Goal: Task Accomplishment & Management: Use online tool/utility

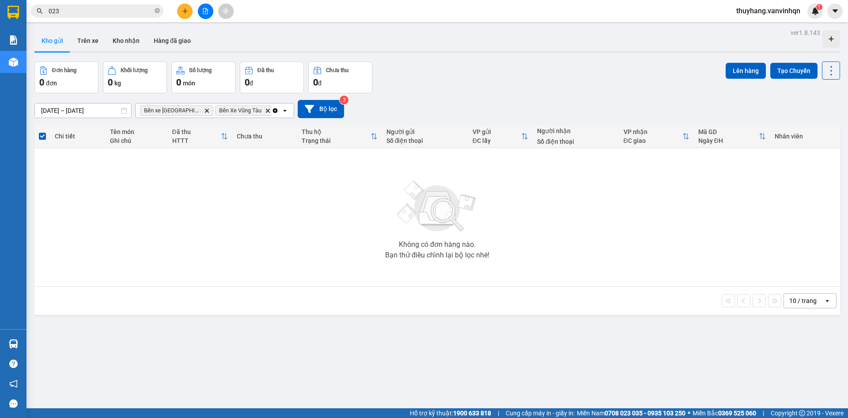
click at [207, 11] on icon "file-add" at bounding box center [205, 11] width 6 height 6
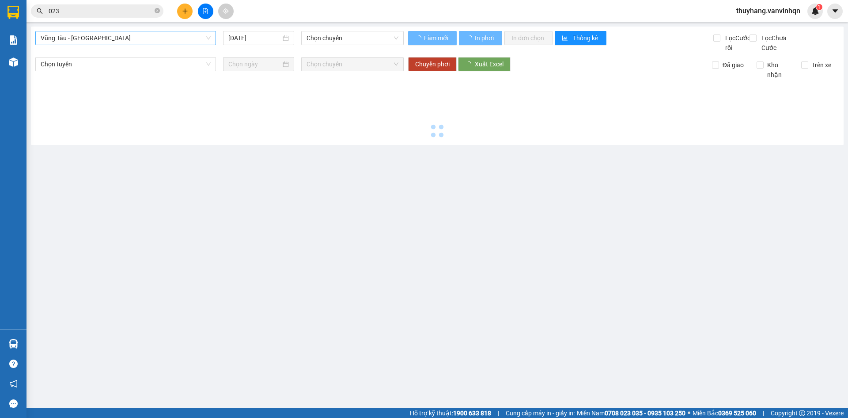
click at [137, 35] on span "Vũng Tàu - [GEOGRAPHIC_DATA]" at bounding box center [126, 37] width 170 height 13
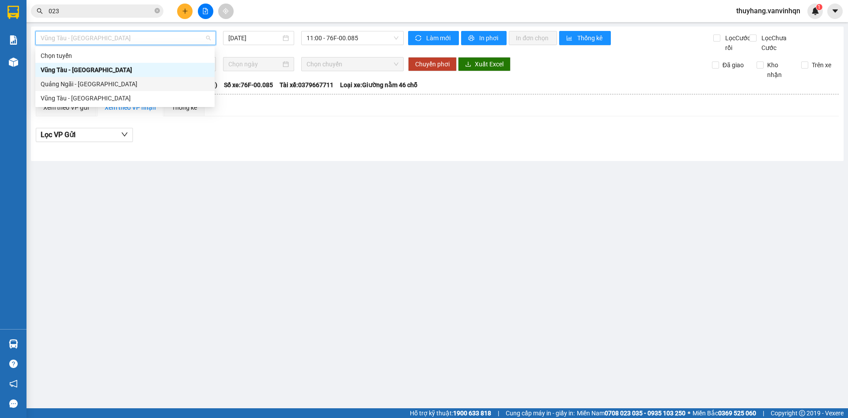
click at [125, 85] on div "Quảng Ngãi - [GEOGRAPHIC_DATA]" at bounding box center [125, 84] width 169 height 10
type input "[DATE]"
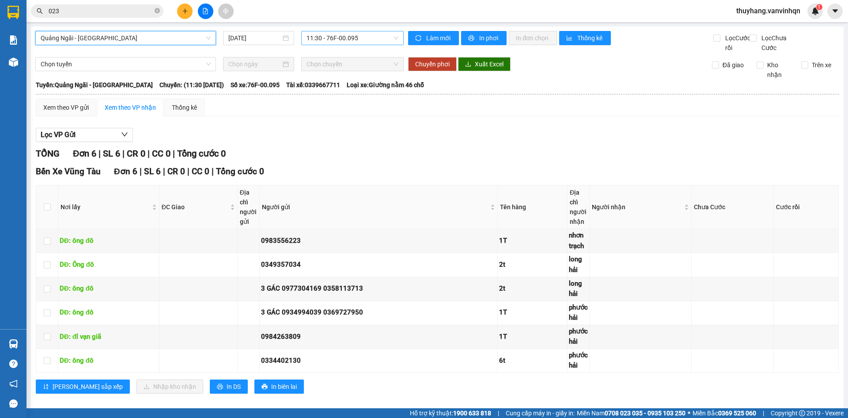
click at [347, 36] on span "11:30 - 76F-00.095" at bounding box center [353, 37] width 92 height 13
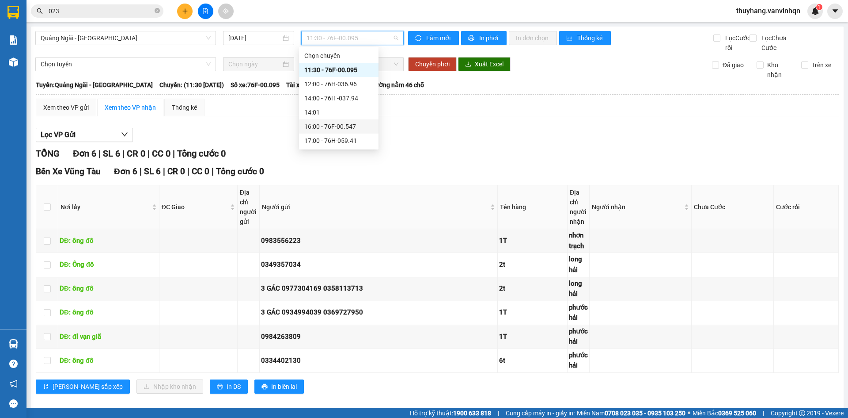
click at [361, 124] on div "16:00 - 76F-00.547" at bounding box center [338, 127] width 69 height 10
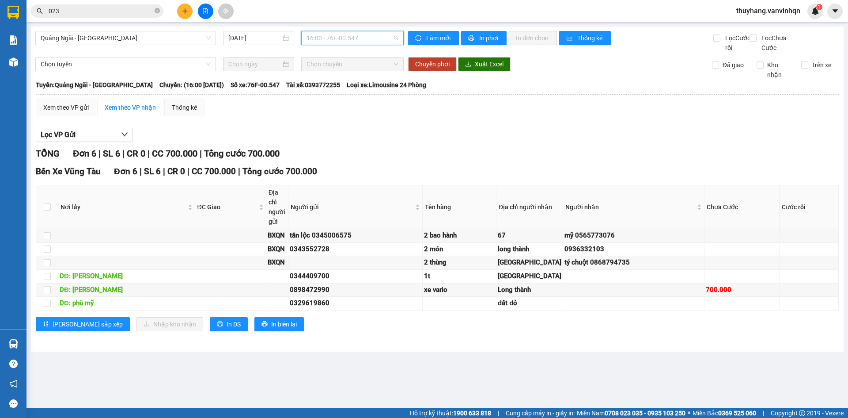
click at [347, 38] on span "16:00 - 76F-00.547" at bounding box center [353, 37] width 92 height 13
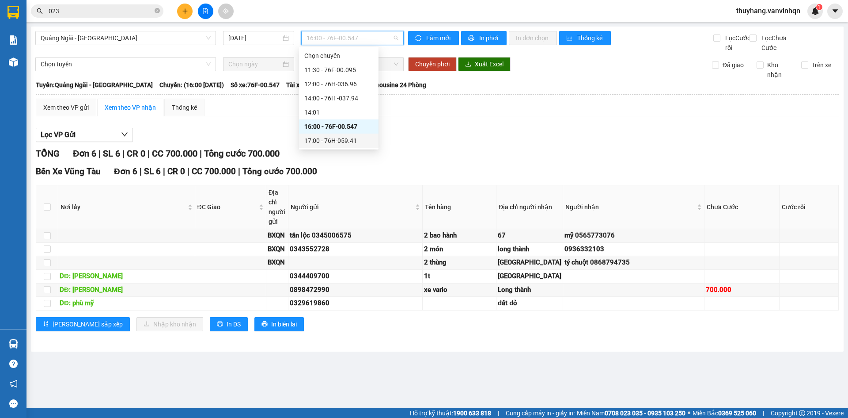
click at [353, 136] on div "17:00 - 76H-059.41" at bounding box center [338, 141] width 69 height 10
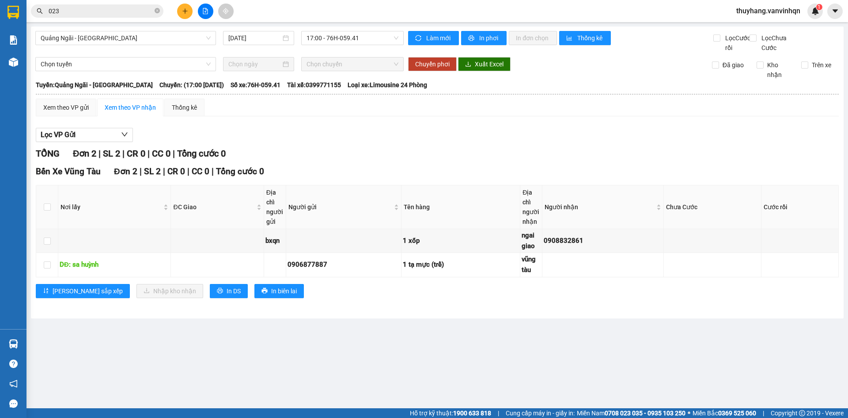
click at [516, 331] on main "Quảng Ngãi - [GEOGRAPHIC_DATA] [DATE] 17:00 - 76H-059.41 Làm mới In phơi In đơn…" at bounding box center [424, 204] width 848 height 408
click at [340, 34] on span "17:00 - 76H-059.41" at bounding box center [353, 37] width 92 height 13
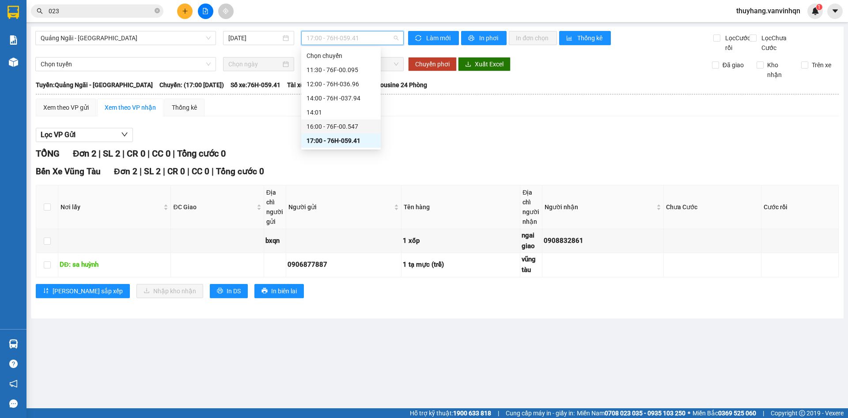
click at [358, 124] on div "16:00 - 76F-00.547" at bounding box center [341, 127] width 69 height 10
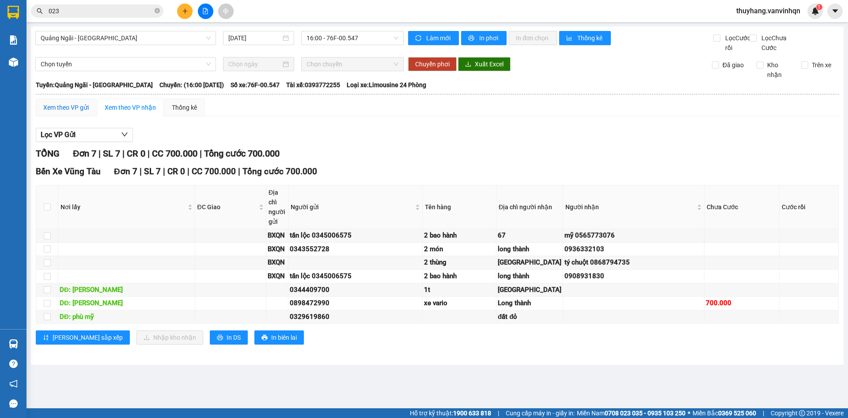
click at [60, 112] on div "Xem theo VP gửi" at bounding box center [66, 108] width 46 height 10
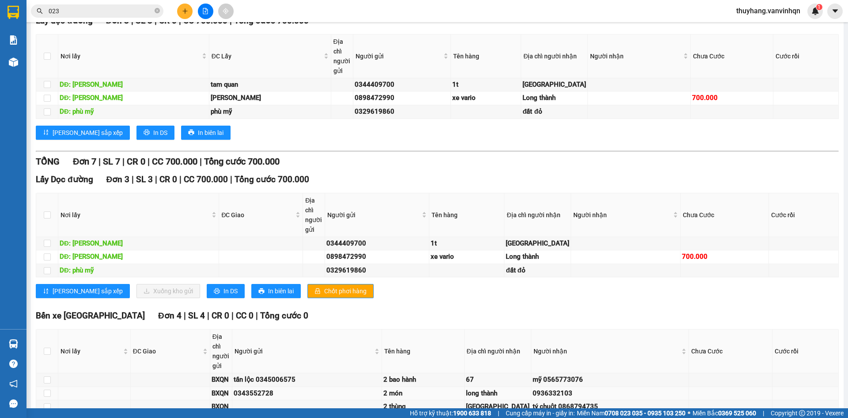
scroll to position [311, 0]
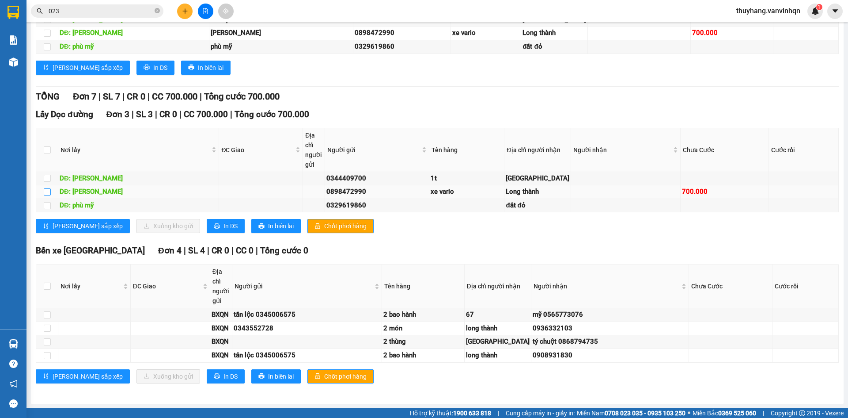
click at [46, 188] on input "checkbox" at bounding box center [47, 191] width 7 height 7
checkbox input "true"
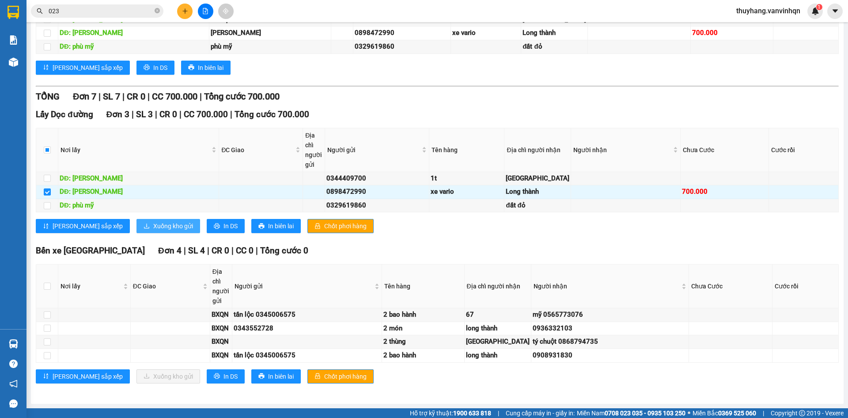
click at [153, 221] on span "Xuống kho gửi" at bounding box center [173, 226] width 40 height 10
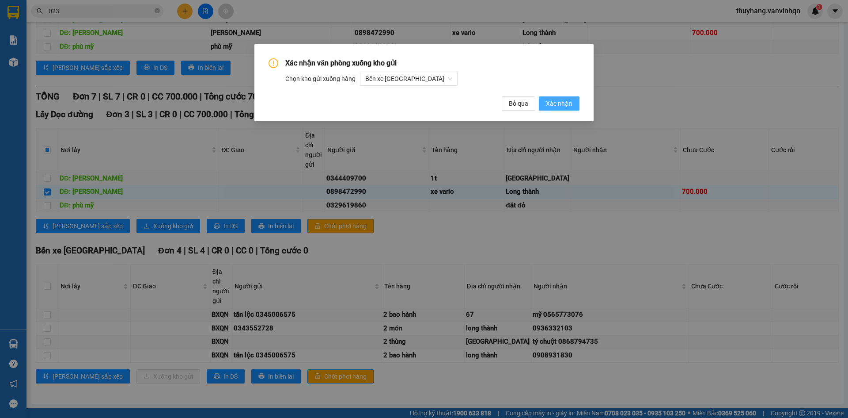
click at [570, 106] on span "Xác nhận" at bounding box center [559, 104] width 27 height 10
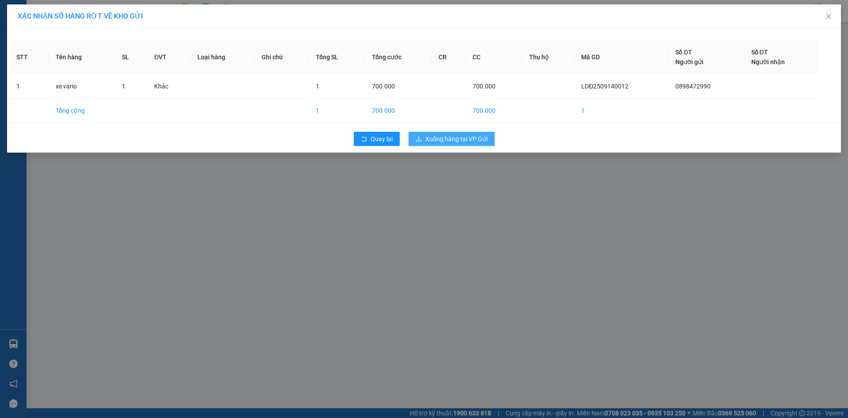
click at [477, 140] on span "Xuống hàng tại VP Gửi" at bounding box center [457, 139] width 62 height 10
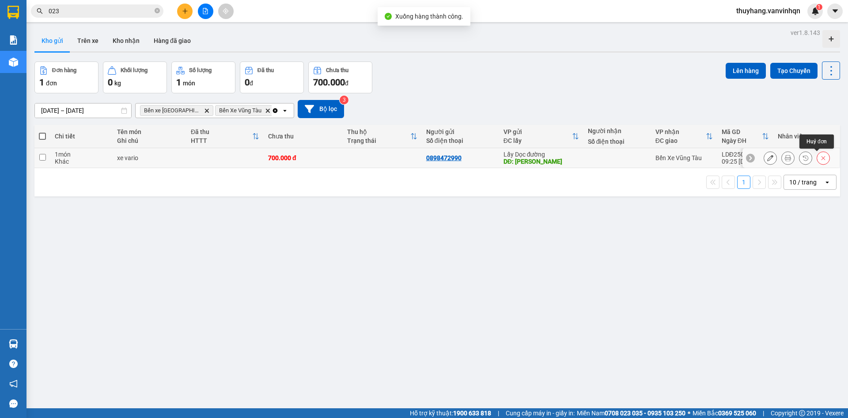
click at [817, 157] on button at bounding box center [823, 157] width 12 height 15
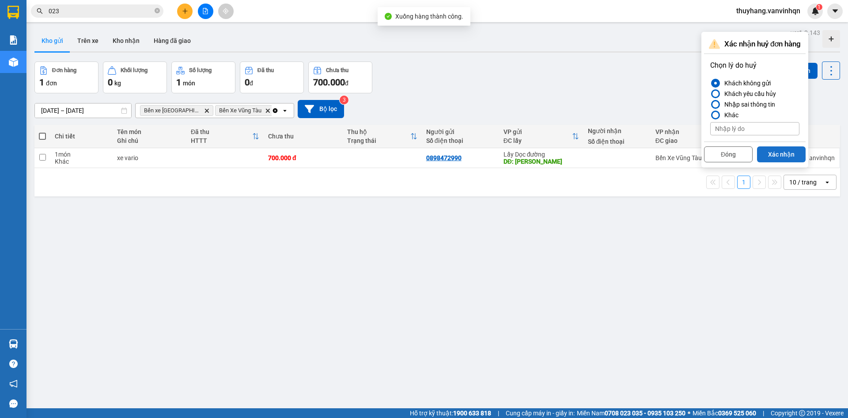
click at [774, 157] on button "Xác nhận" at bounding box center [781, 154] width 49 height 16
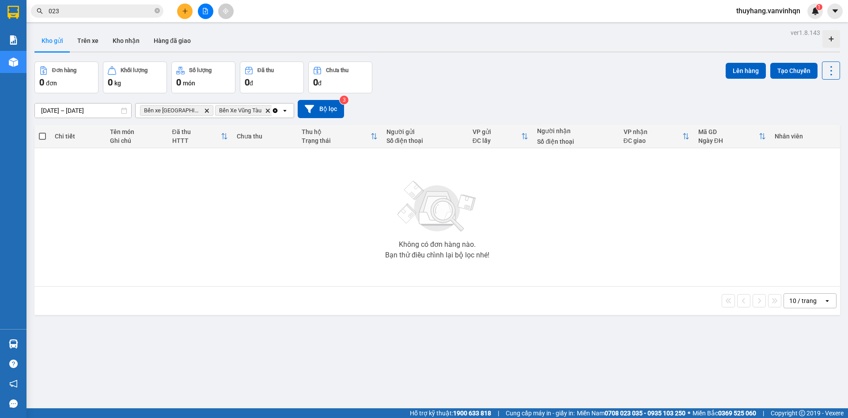
click at [206, 11] on icon "file-add" at bounding box center [205, 11] width 6 height 6
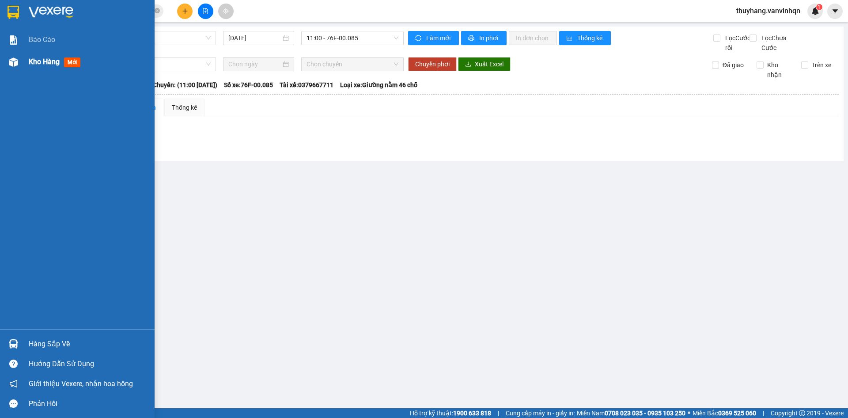
click at [9, 61] on img at bounding box center [13, 61] width 9 height 9
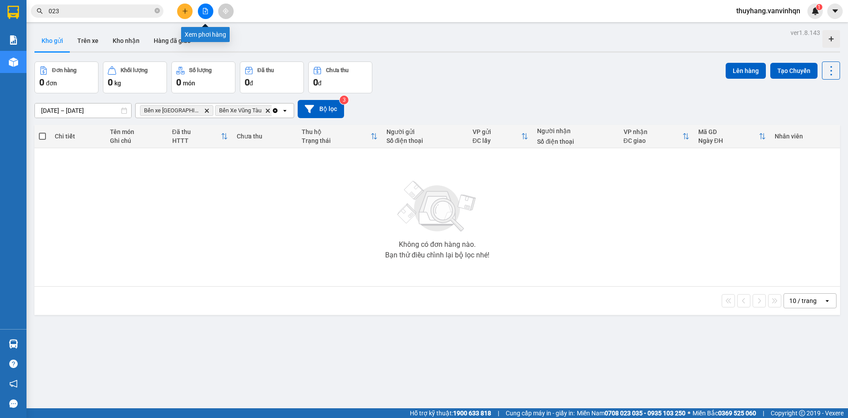
click at [206, 11] on icon "file-add" at bounding box center [205, 11] width 6 height 6
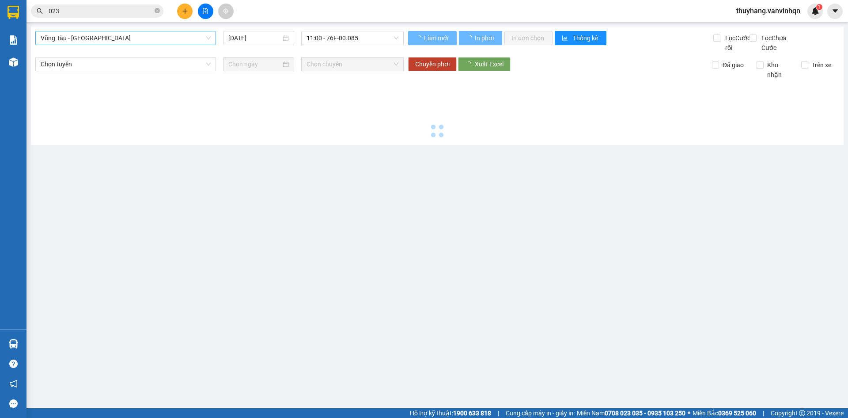
click at [125, 40] on span "Vũng Tàu - [GEOGRAPHIC_DATA]" at bounding box center [126, 37] width 170 height 13
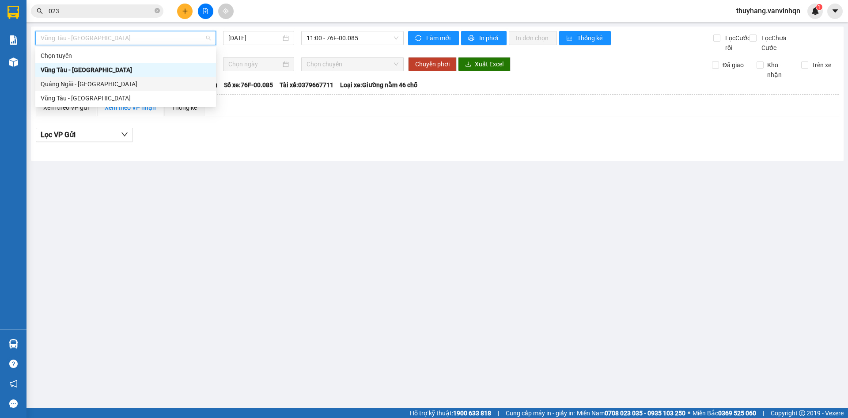
click at [118, 85] on div "Quảng Ngãi - [GEOGRAPHIC_DATA]" at bounding box center [126, 84] width 170 height 10
type input "[DATE]"
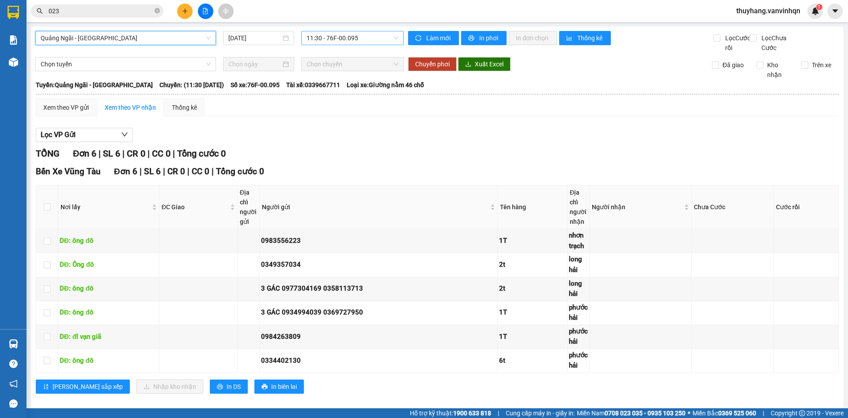
click at [354, 44] on span "11:30 - 76F-00.095" at bounding box center [353, 37] width 92 height 13
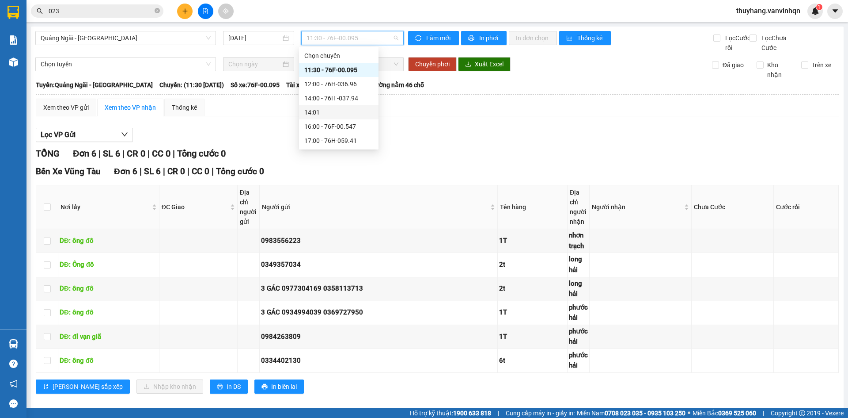
click at [349, 123] on div "16:00 - 76F-00.547" at bounding box center [338, 127] width 69 height 10
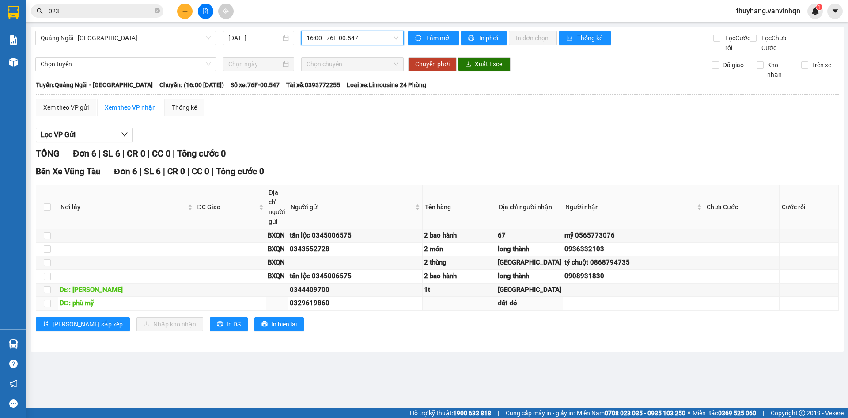
scroll to position [20, 0]
click at [210, 331] on button "In DS" at bounding box center [229, 324] width 38 height 14
click at [363, 34] on span "16:00 - 76F-00.547" at bounding box center [353, 37] width 92 height 13
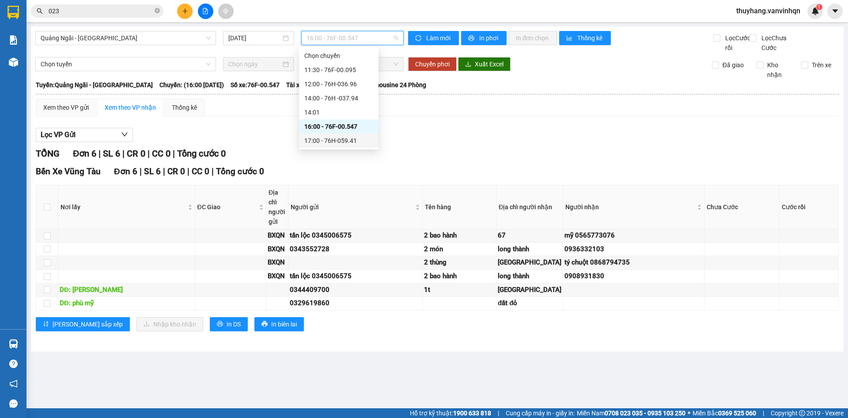
click at [353, 143] on div "17:00 - 76H-059.41" at bounding box center [338, 141] width 69 height 10
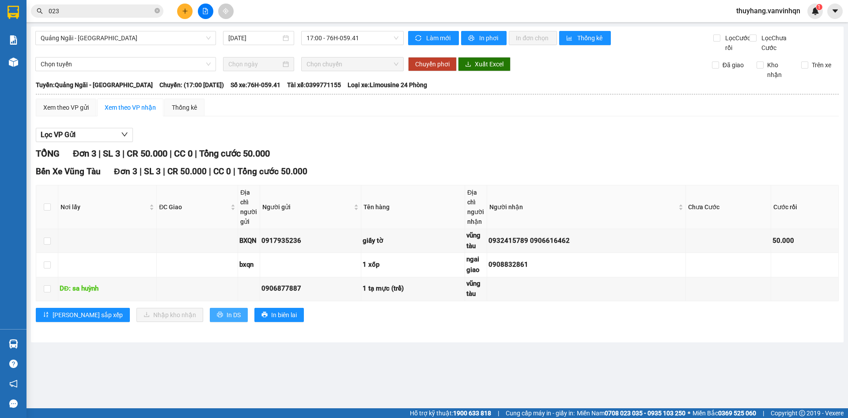
click at [217, 317] on icon "printer" at bounding box center [220, 315] width 6 height 6
click at [355, 34] on span "17:00 - 76H-059.41" at bounding box center [353, 37] width 92 height 13
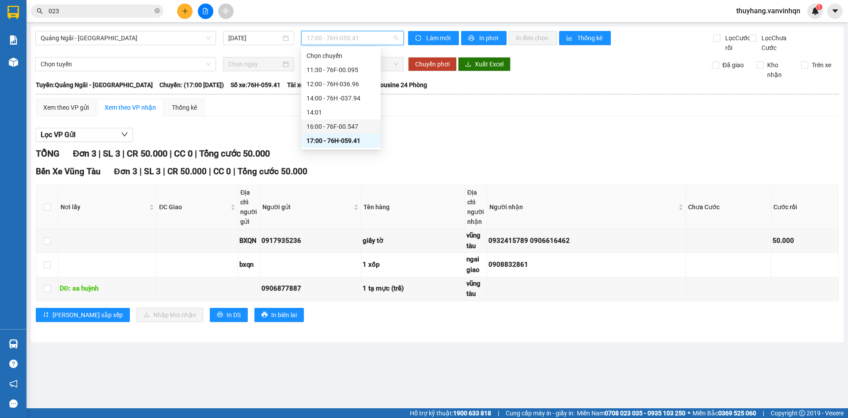
click at [336, 125] on div "16:00 - 76F-00.547" at bounding box center [341, 127] width 69 height 10
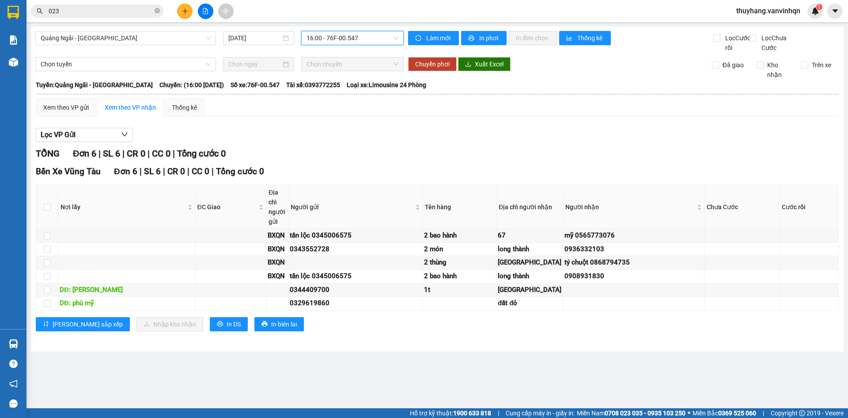
click at [402, 331] on div "[PERSON_NAME] sắp xếp Nhập kho nhận In DS In biên lai" at bounding box center [437, 324] width 803 height 14
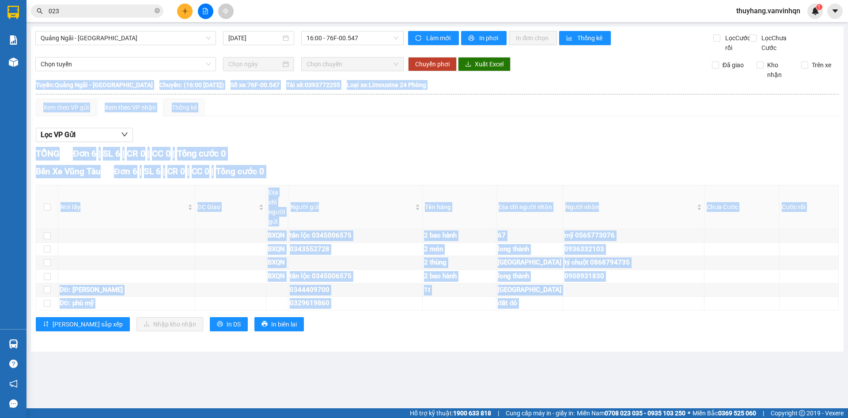
click at [402, 331] on div "[PERSON_NAME] sắp xếp Nhập kho nhận In DS In biên lai" at bounding box center [437, 324] width 803 height 14
click at [341, 39] on span "16:00 - 76F-00.547" at bounding box center [353, 37] width 92 height 13
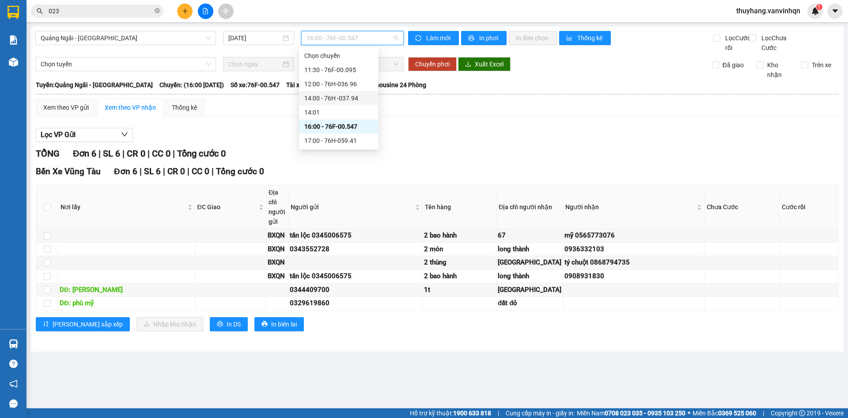
click at [340, 103] on div "14:00 - 76H -037.94" at bounding box center [338, 98] width 69 height 10
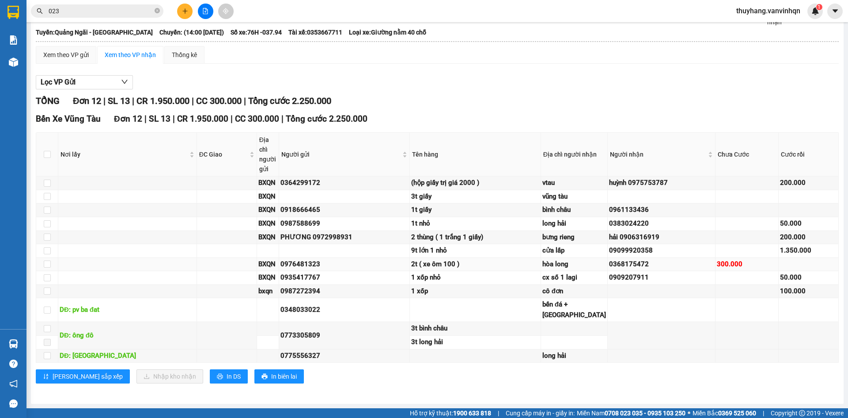
scroll to position [177, 0]
click at [483, 387] on div "Bến Xe Vũng Tàu Đơn 12 | SL 13 | CR 1.950.000 | CC 300.000 | Tổng cước 2.250.00…" at bounding box center [437, 250] width 803 height 277
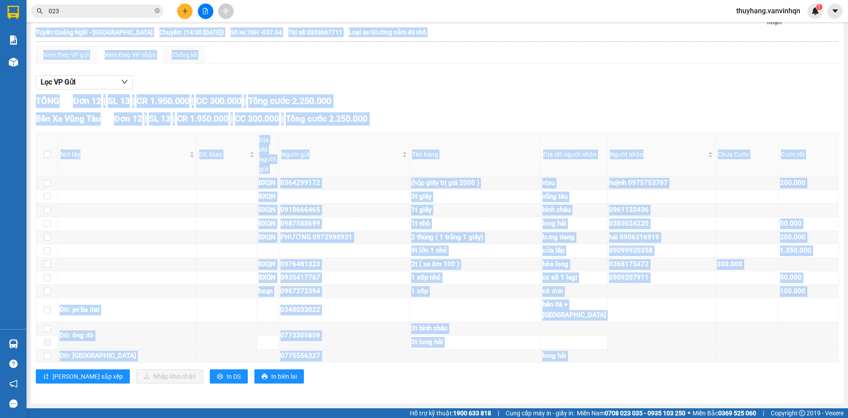
click at [483, 387] on div "Bến Xe Vũng Tàu Đơn 12 | SL 13 | CR 1.950.000 | CC 300.000 | Tổng cước 2.250.00…" at bounding box center [437, 250] width 803 height 277
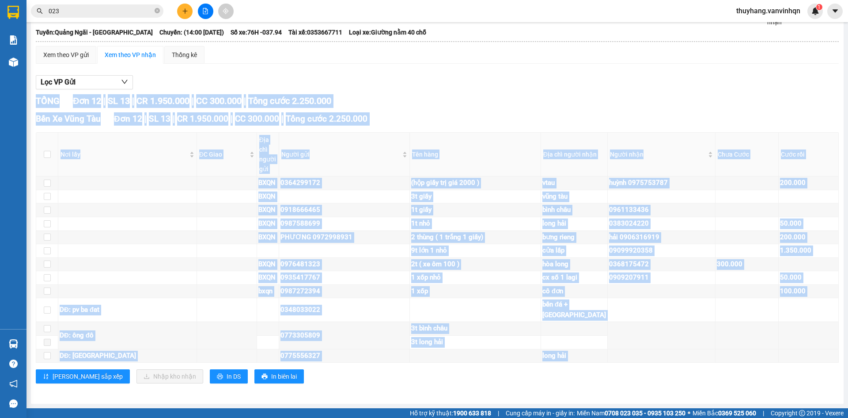
click at [483, 387] on div "Bến Xe Vũng Tàu Đơn 12 | SL 13 | CR 1.950.000 | CC 300.000 | Tổng cước 2.250.00…" at bounding box center [437, 250] width 803 height 277
click at [471, 388] on div "Bến Xe Vũng Tàu Đơn 12 | SL 13 | CR 1.950.000 | CC 300.000 | Tổng cước 2.250.00…" at bounding box center [437, 250] width 803 height 277
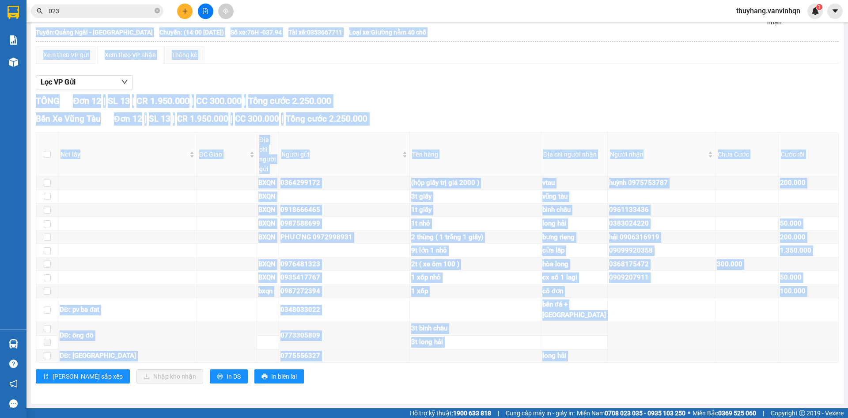
click at [471, 388] on div "Bến Xe Vũng Tàu Đơn 12 | SL 13 | CR 1.950.000 | CC 300.000 | Tổng cước 2.250.00…" at bounding box center [437, 250] width 803 height 277
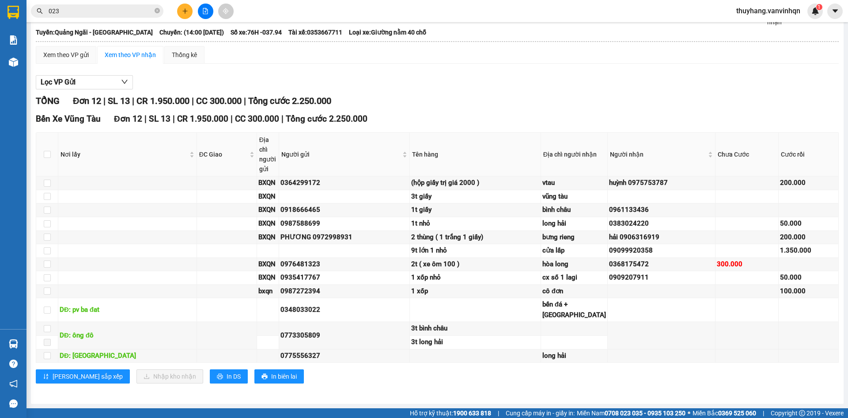
click at [347, 396] on div "Quảng Ngãi - Vũng Tàu [DATE] 14:00 - 76H -037.94 Làm mới In phơi In đơn chọn Th…" at bounding box center [437, 188] width 813 height 429
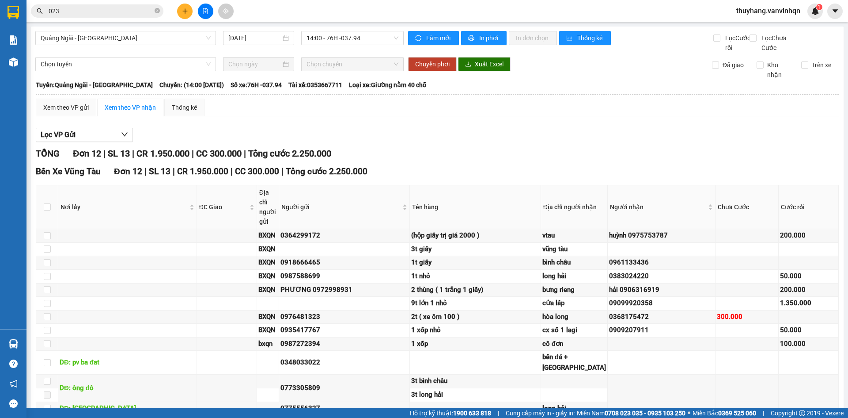
click at [353, 24] on main "Quảng Ngãi - Vũng Tàu [DATE] 14:00 - 76H -037.94 Làm mới In phơi In đơn chọn Th…" at bounding box center [424, 204] width 848 height 408
click at [352, 37] on span "14:00 - 76H -037.94" at bounding box center [353, 37] width 92 height 13
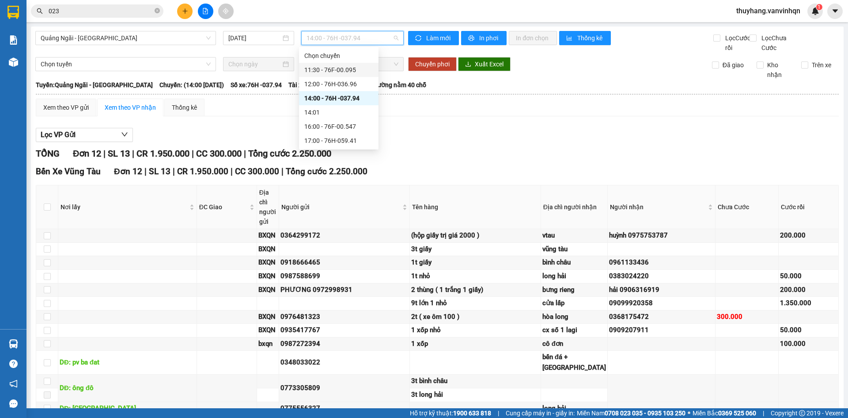
click at [350, 74] on div "11:30 - 76F-00.095" at bounding box center [338, 70] width 69 height 10
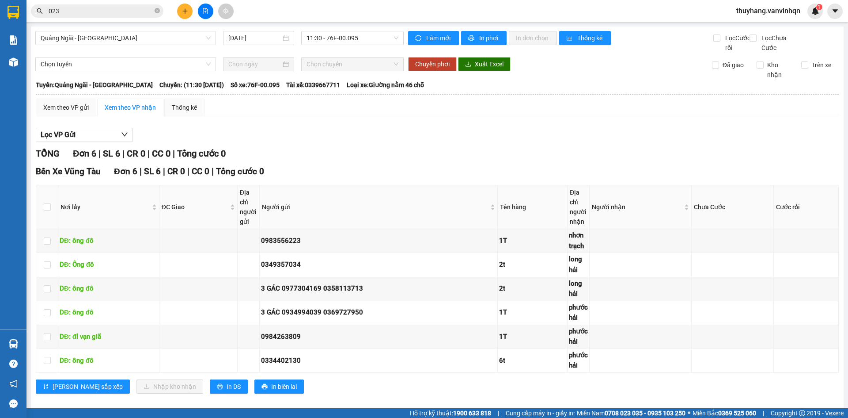
click at [375, 142] on div "Lọc VP Gửi" at bounding box center [437, 135] width 803 height 15
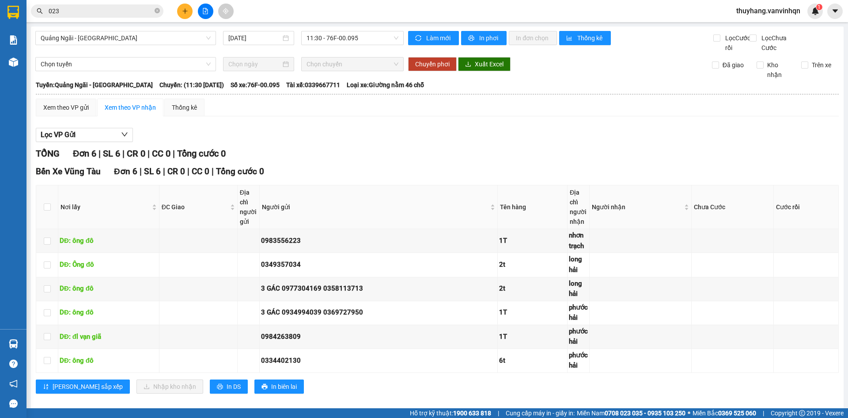
click at [382, 160] on div "TỔNG Đơn 6 | SL 6 | CR 0 | CC 0 | Tổng cước 0" at bounding box center [437, 154] width 803 height 14
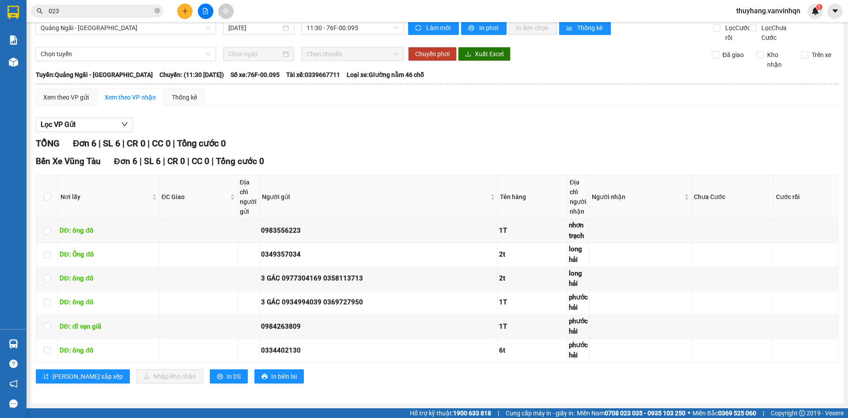
scroll to position [20, 0]
click at [385, 151] on div "TỔNG Đơn 6 | SL 6 | CR 0 | CC 0 | Tổng cước 0 Bến Xe Vũng Tàu Đơn 6 | SL 6 | CR…" at bounding box center [437, 266] width 803 height 258
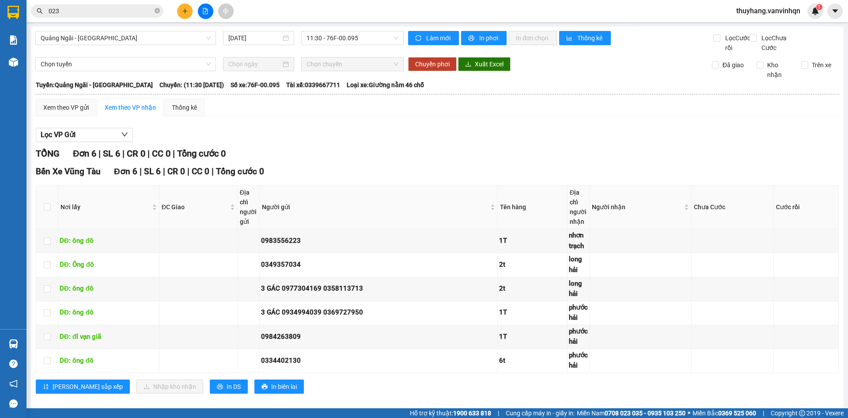
click at [385, 142] on div "Lọc VP Gửi" at bounding box center [437, 135] width 803 height 15
click at [383, 153] on div "Lọc VP Gửi TỔNG Đơn 6 | SL 6 | CR 0 | CC 0 | Tổng cước 0 Bến Xe Vũng Tàu Đơn 6…" at bounding box center [437, 263] width 803 height 281
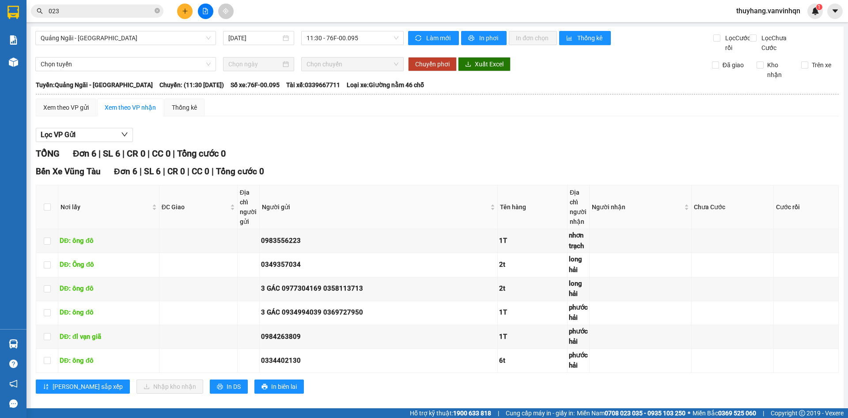
click at [383, 153] on div "Lọc VP Gửi TỔNG Đơn 6 | SL 6 | CR 0 | CC 0 | Tổng cước 0 Bến Xe Vũng Tàu Đơn 6…" at bounding box center [437, 263] width 803 height 281
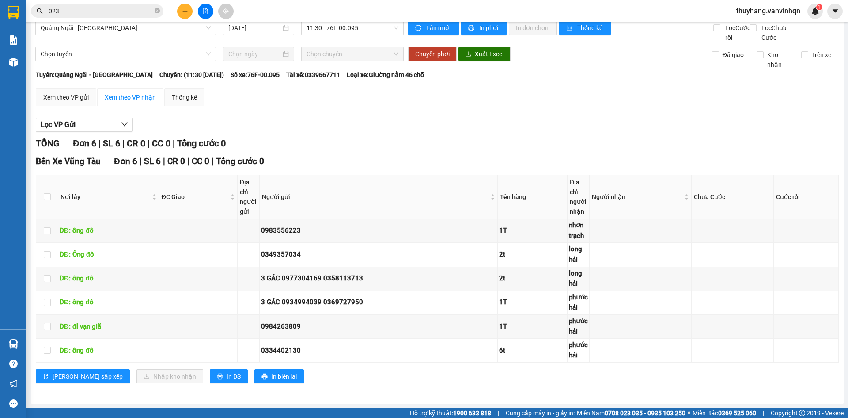
scroll to position [20, 0]
click at [383, 153] on div "TỔNG Đơn 6 | SL 6 | CR 0 | CC 0 | Tổng cước 0 Bến Xe Vũng Tàu Đơn 6 | SL 6 | CR…" at bounding box center [437, 266] width 803 height 258
click at [415, 134] on div "Lọc VP Gửi TỔNG Đơn 6 | SL 6 | CR 0 | CC 0 | Tổng cước 0 Bến Xe Vũng Tàu Đơn 6…" at bounding box center [437, 253] width 803 height 281
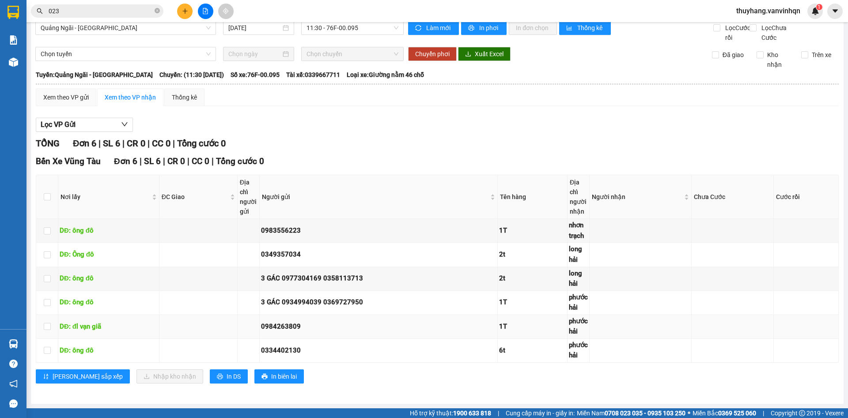
click at [282, 331] on div "0984263809" at bounding box center [378, 326] width 235 height 11
click at [411, 123] on div "Lọc VP Gửi" at bounding box center [437, 125] width 803 height 15
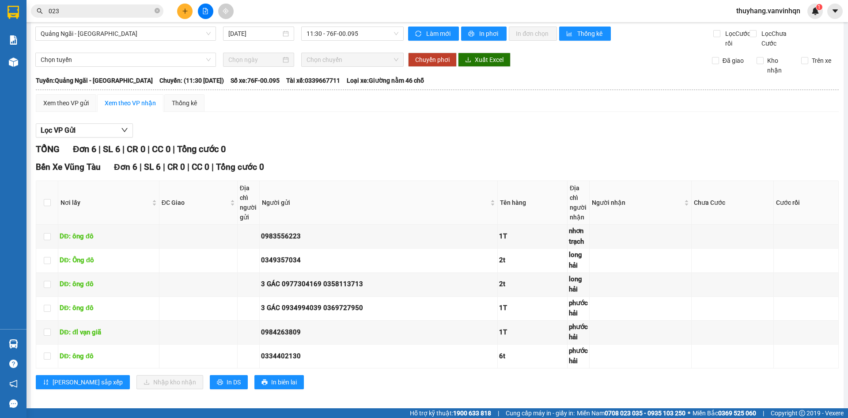
scroll to position [0, 0]
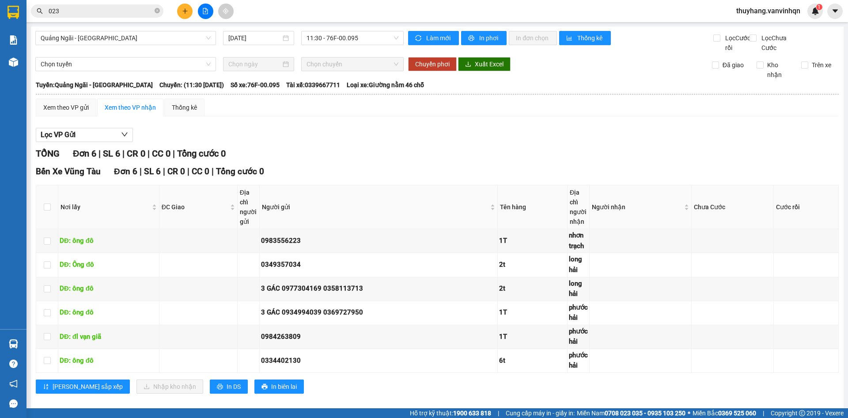
click at [390, 154] on div "Lọc VP Gửi TỔNG Đơn 6 | SL 6 | CR 0 | CC 0 | Tổng cước 0 Bến Xe Vũng Tàu Đơn 6…" at bounding box center [437, 263] width 803 height 281
